Goal: Go to known website: Access a specific website the user already knows

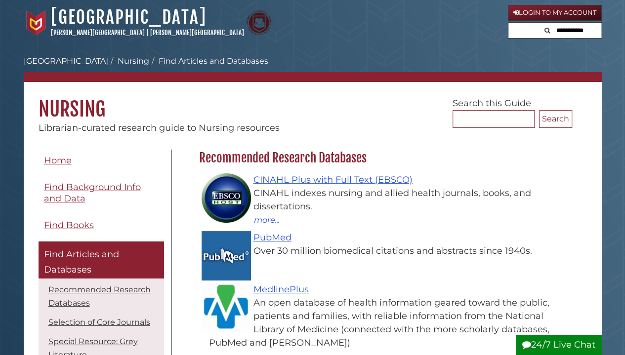
scroll to position [94, 378]
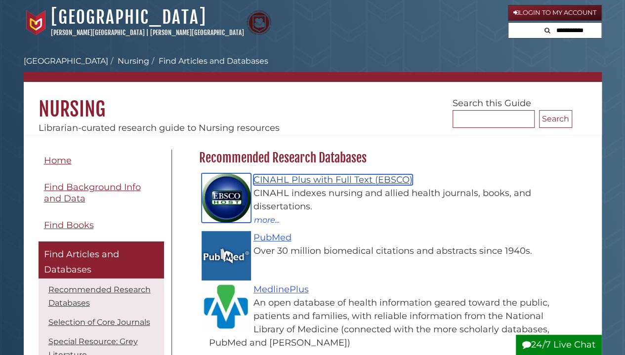
click at [310, 180] on link "CINAHL Plus with Full Text (EBSCO)" at bounding box center [332, 179] width 159 height 11
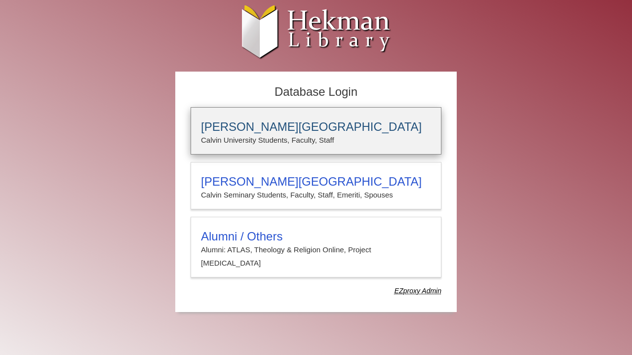
type input "**********"
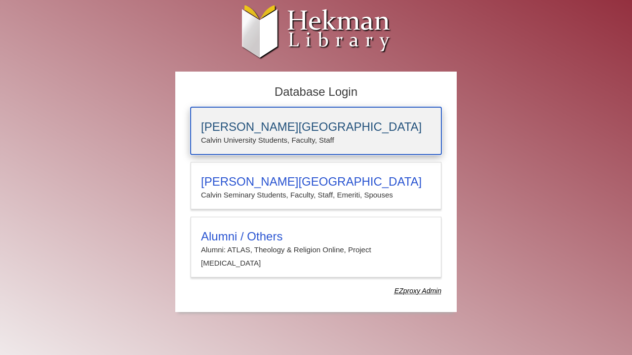
click at [251, 148] on div "[PERSON_NAME][GEOGRAPHIC_DATA] [PERSON_NAME] University Students, Faculty, Staff" at bounding box center [316, 130] width 251 height 47
